Goal: Task Accomplishment & Management: Manage account settings

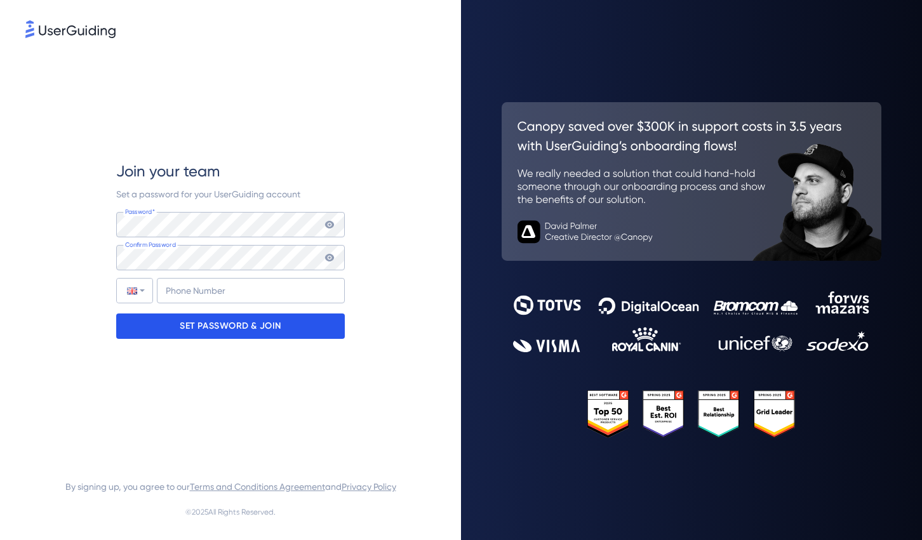
click at [233, 326] on p "SET PASSWORD & JOIN" at bounding box center [231, 326] width 102 height 20
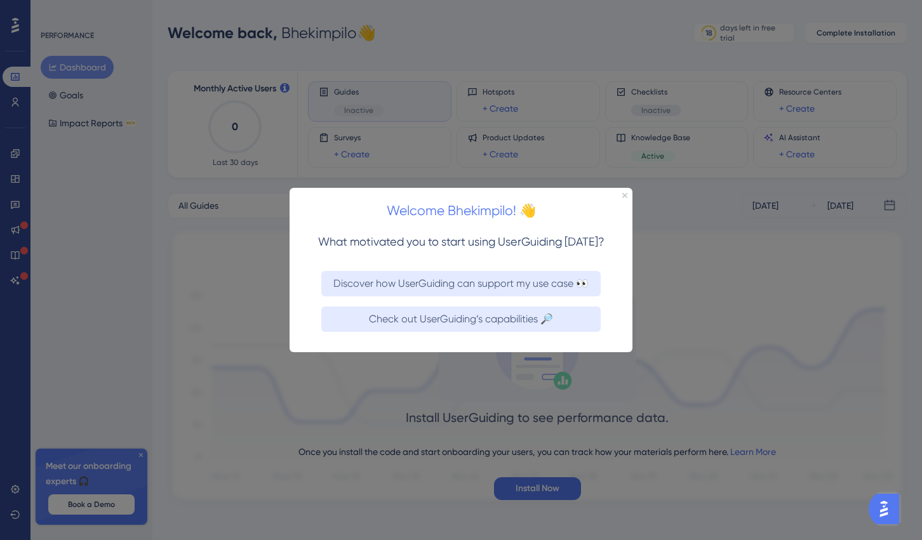
click at [627, 195] on div "Welcome Bhekimpilo! 👋" at bounding box center [461, 206] width 343 height 39
click at [625, 195] on icon "Close Preview" at bounding box center [624, 194] width 5 height 5
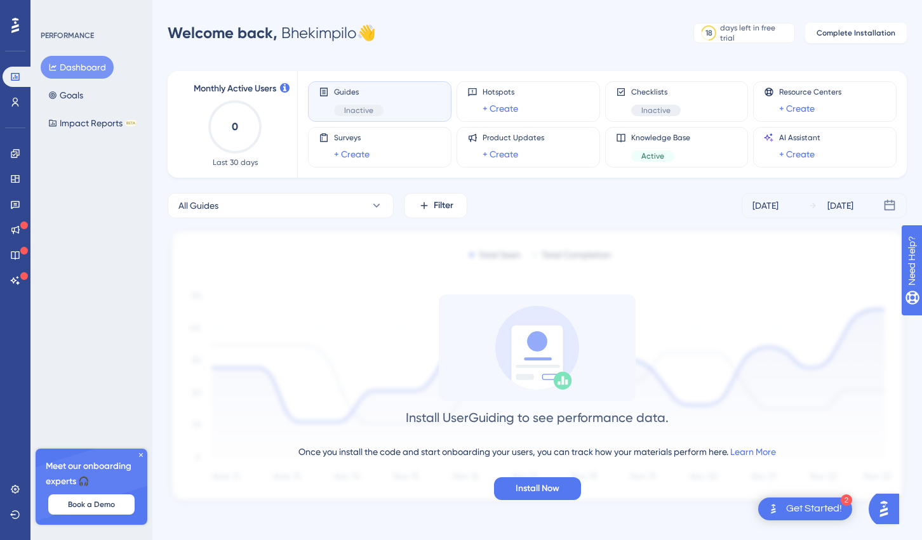
scroll to position [6, 0]
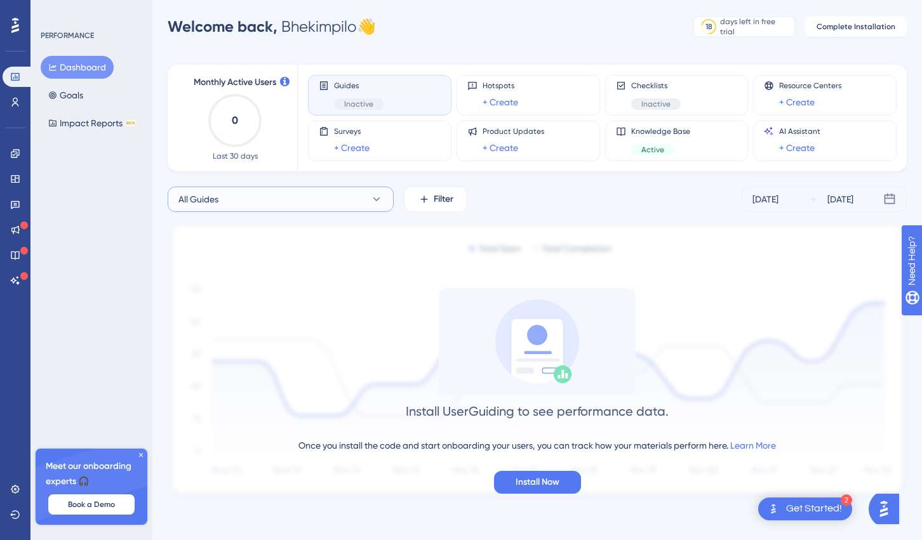
click at [311, 190] on button "All Guides" at bounding box center [281, 199] width 226 height 25
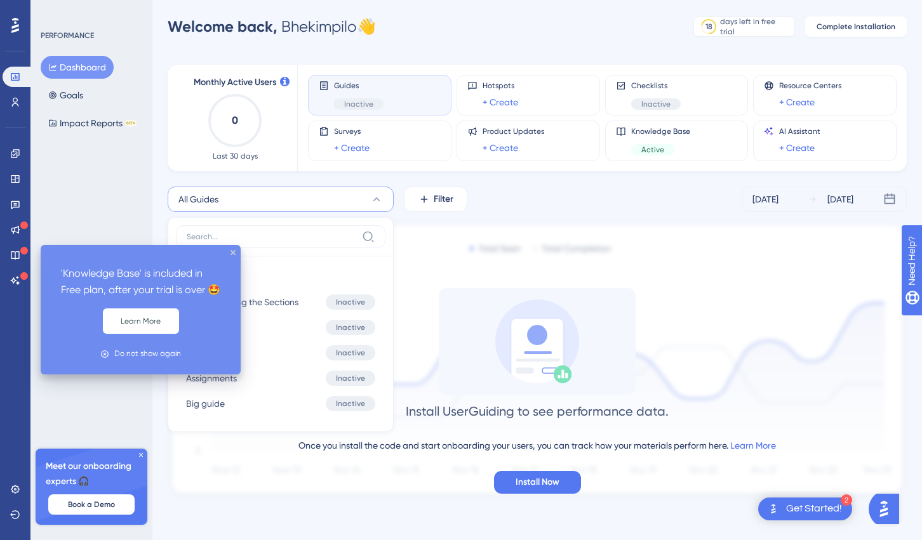
click at [22, 249] on icon at bounding box center [24, 251] width 8 height 8
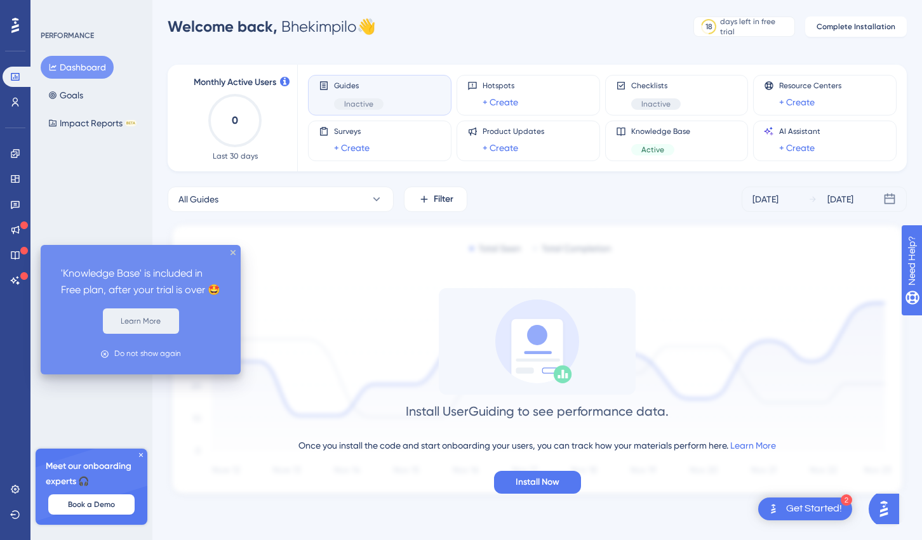
click at [162, 330] on button "Learn More" at bounding box center [141, 321] width 76 height 25
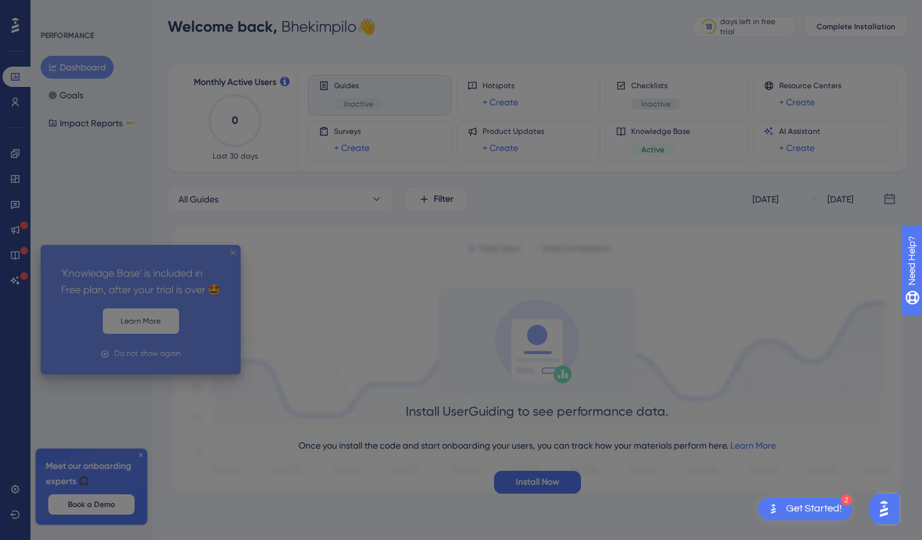
scroll to position [0, 0]
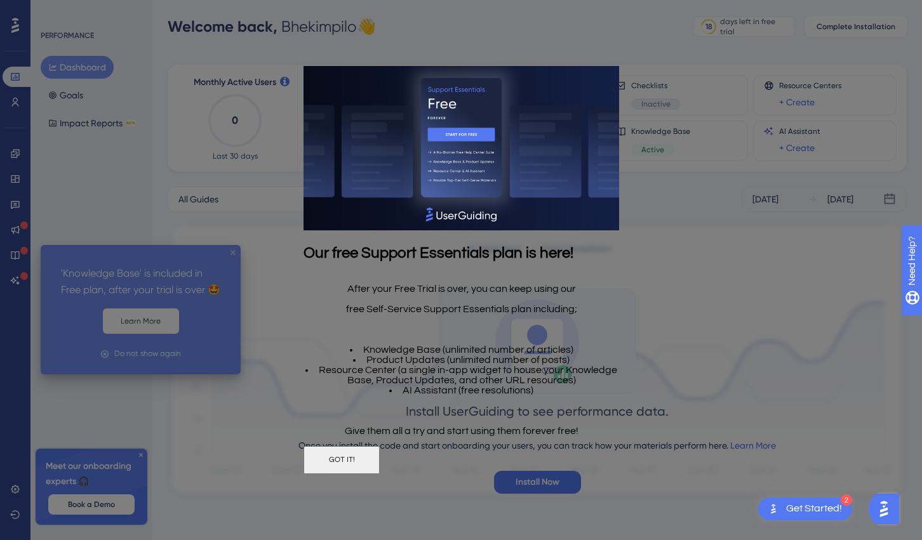
click at [379, 457] on button "GOT IT!" at bounding box center [341, 460] width 76 height 28
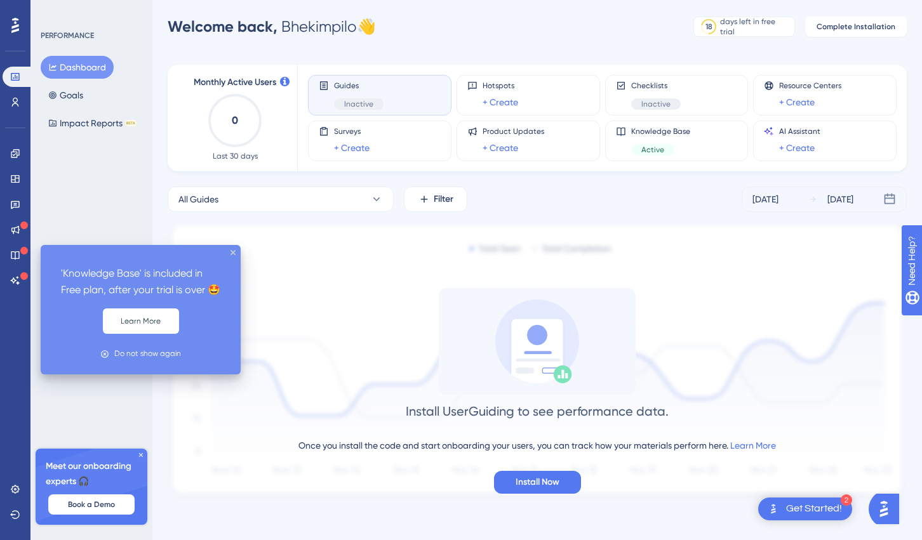
click at [17, 25] on icon at bounding box center [15, 25] width 8 height 15
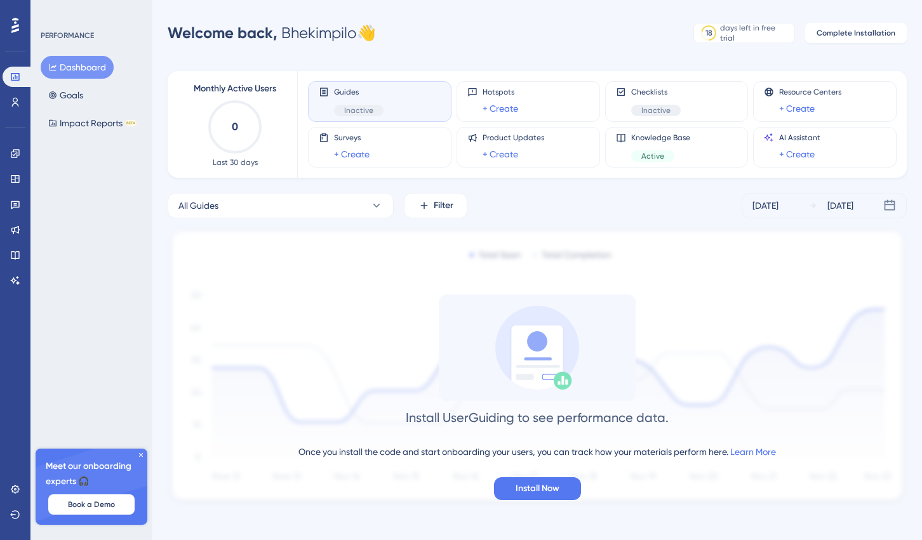
click at [84, 74] on div "Performance Users Engagement Widgets Feedback Product Updates Knowledge Base AI…" at bounding box center [461, 273] width 922 height 547
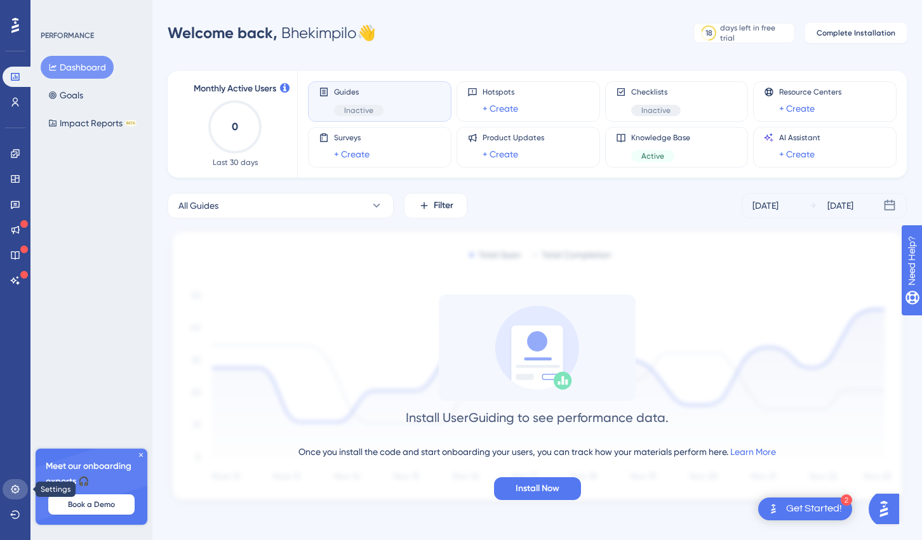
click at [22, 489] on link at bounding box center [15, 490] width 25 height 20
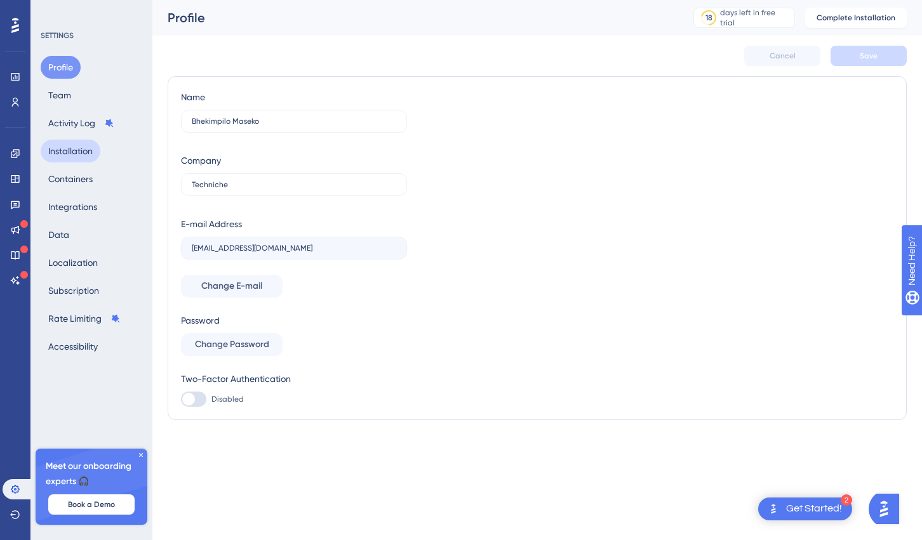
click at [81, 147] on button "Installation" at bounding box center [71, 151] width 60 height 23
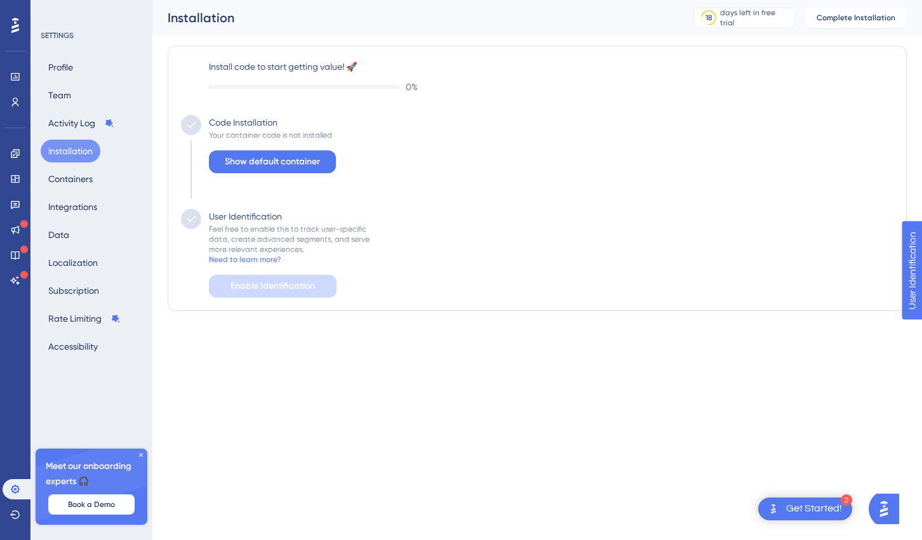
click at [257, 244] on div "Feel free to enable this to track user-specific data, create advanced segments,…" at bounding box center [289, 239] width 161 height 30
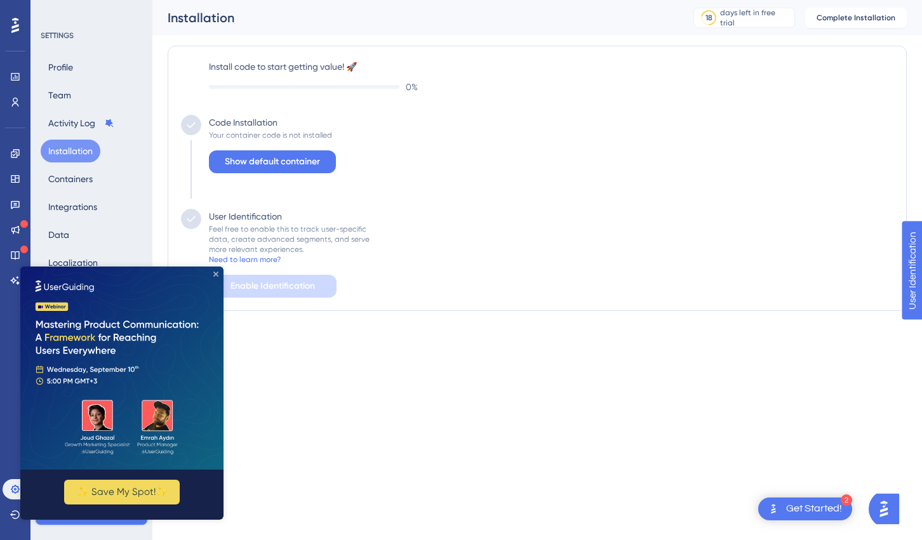
click at [215, 273] on icon "Close Preview" at bounding box center [215, 274] width 5 height 5
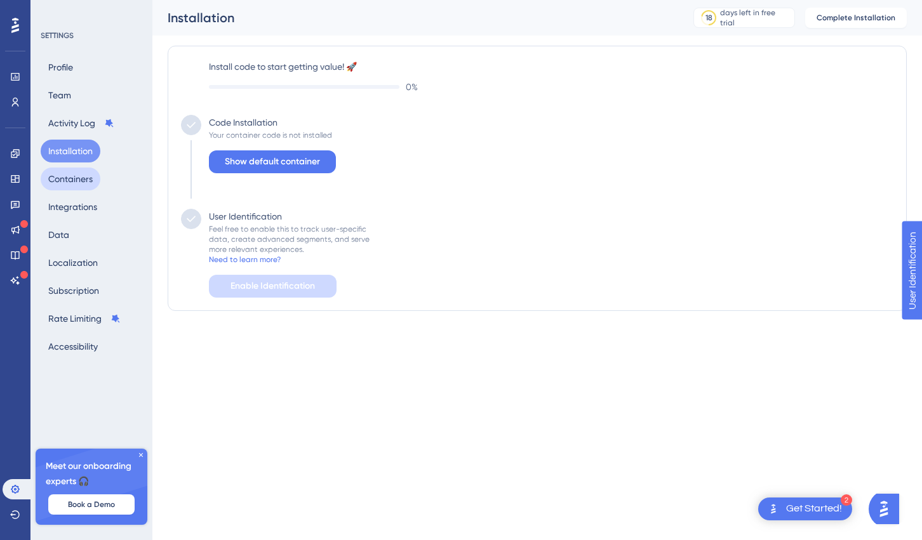
click at [84, 180] on button "Containers" at bounding box center [71, 179] width 60 height 23
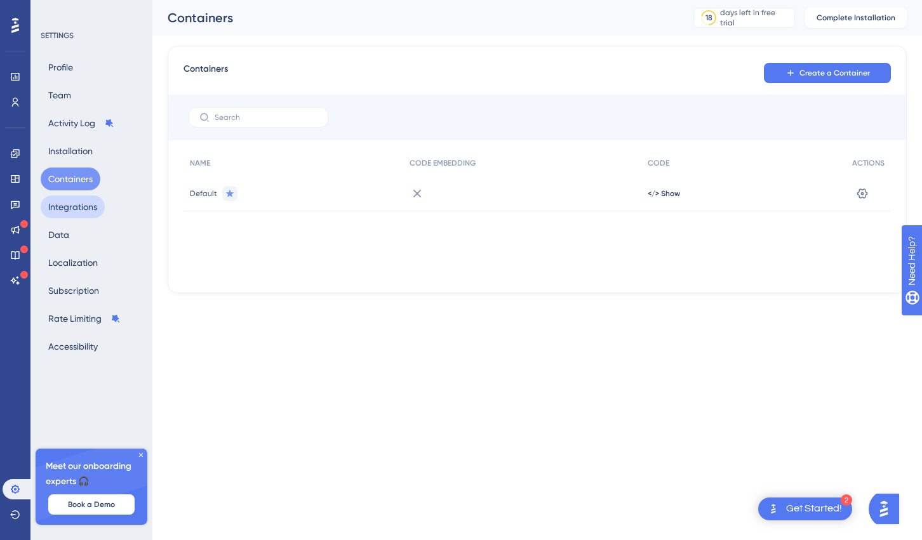
click at [84, 205] on button "Integrations" at bounding box center [73, 207] width 64 height 23
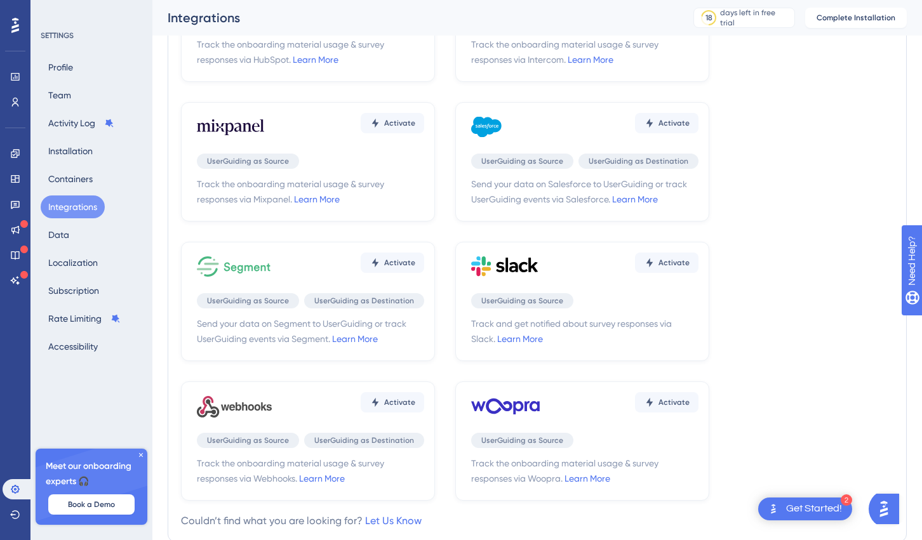
scroll to position [327, 0]
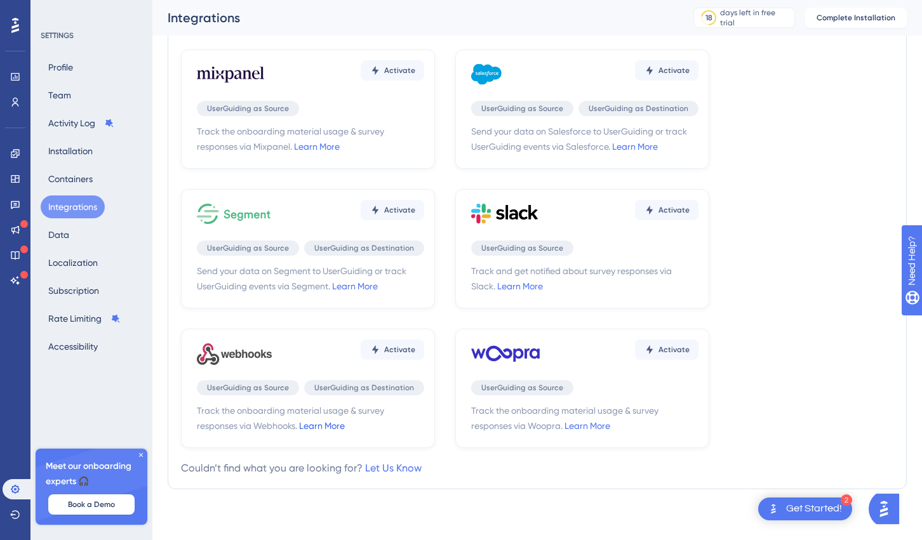
click at [319, 425] on link "Learn More" at bounding box center [322, 426] width 46 height 10
